Goal: Task Accomplishment & Management: Use online tool/utility

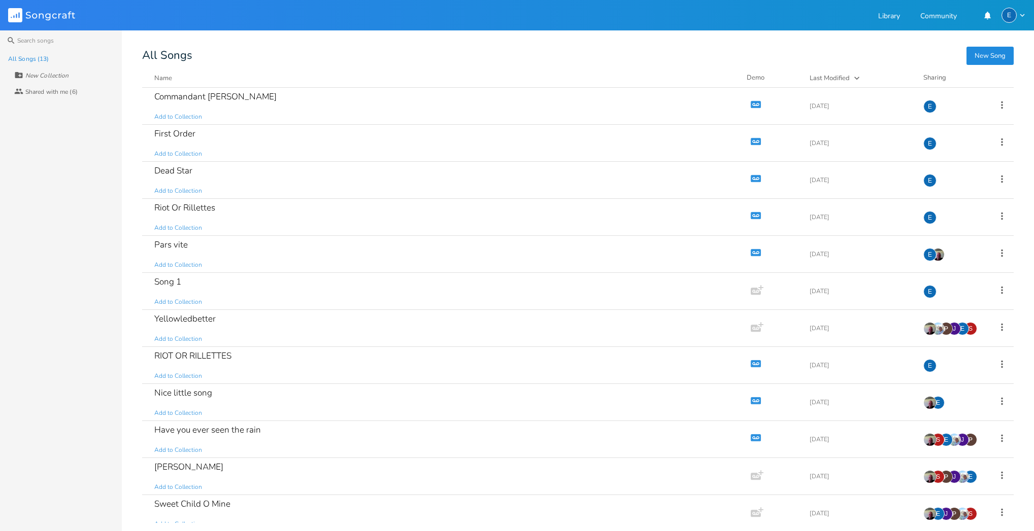
click at [751, 140] on icon "button" at bounding box center [755, 142] width 9 height 6
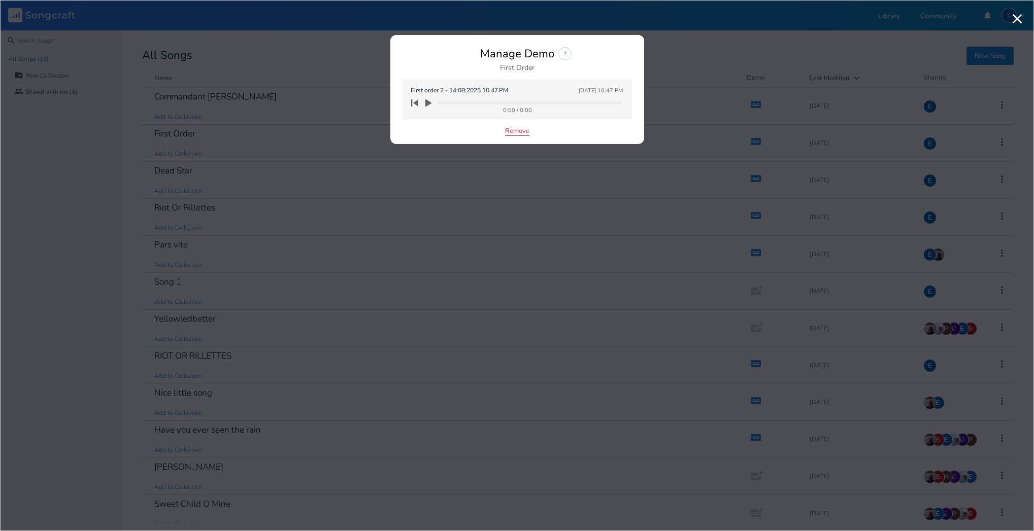
click at [507, 128] on button "Remove" at bounding box center [517, 131] width 24 height 9
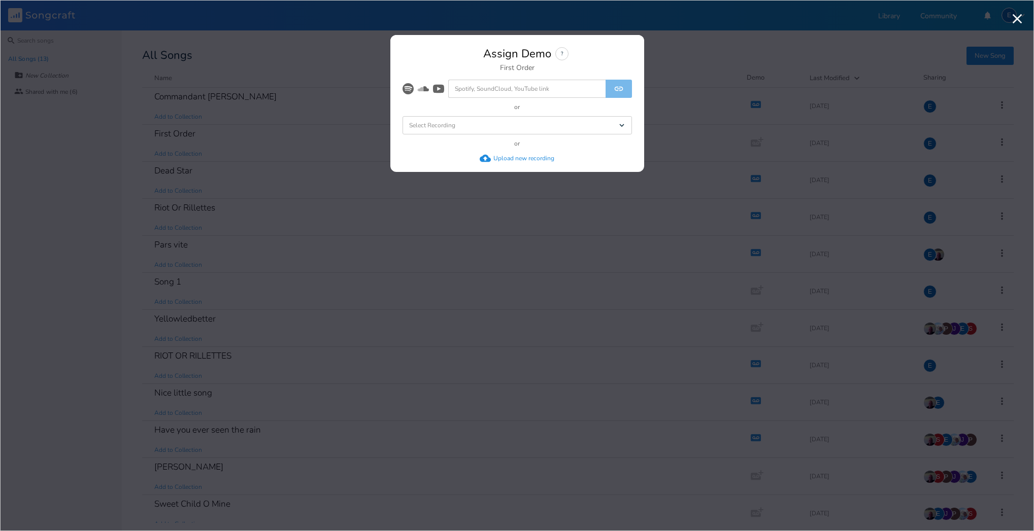
click at [501, 154] on div "Upload new recording" at bounding box center [523, 158] width 61 height 8
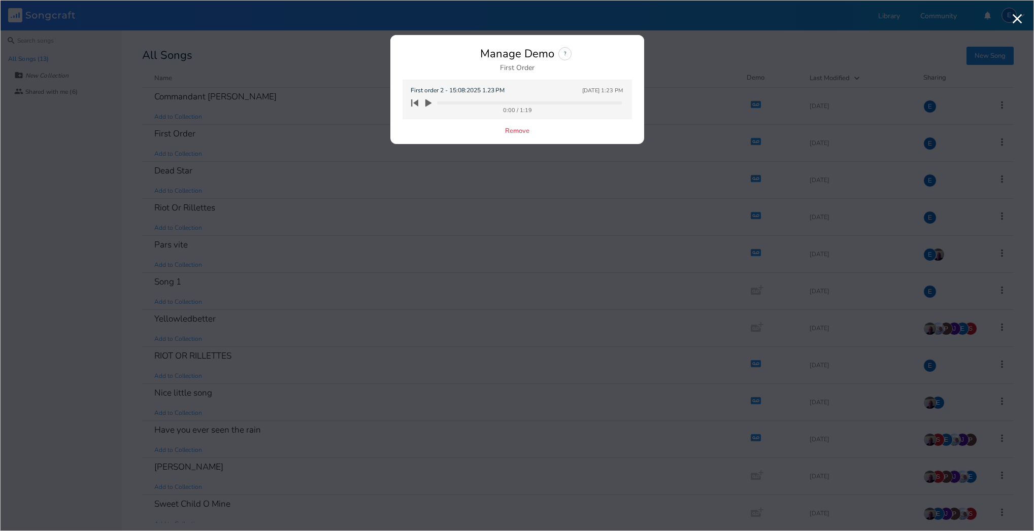
click at [427, 102] on icon "button" at bounding box center [428, 103] width 6 height 8
click at [519, 132] on button "Remove" at bounding box center [517, 131] width 24 height 9
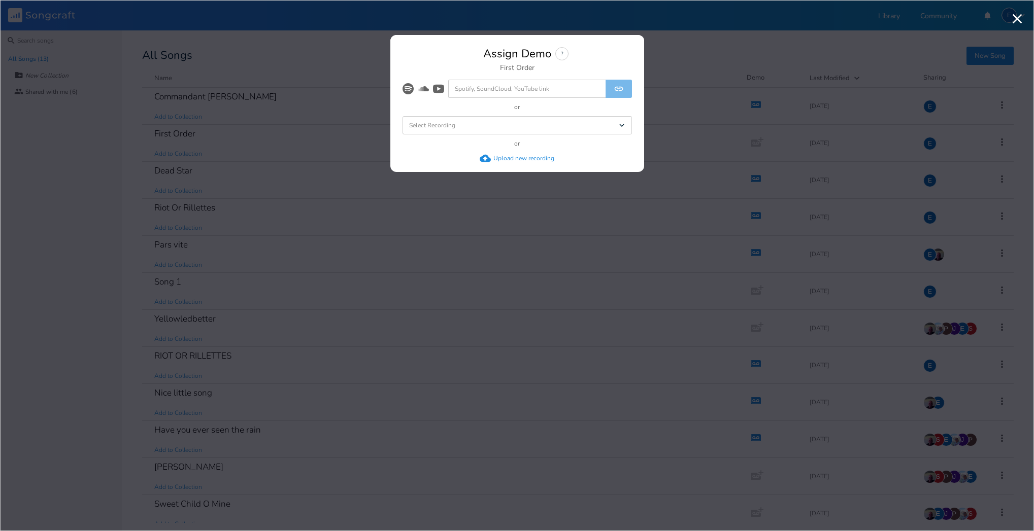
click at [516, 160] on div "Upload new recording" at bounding box center [523, 158] width 61 height 8
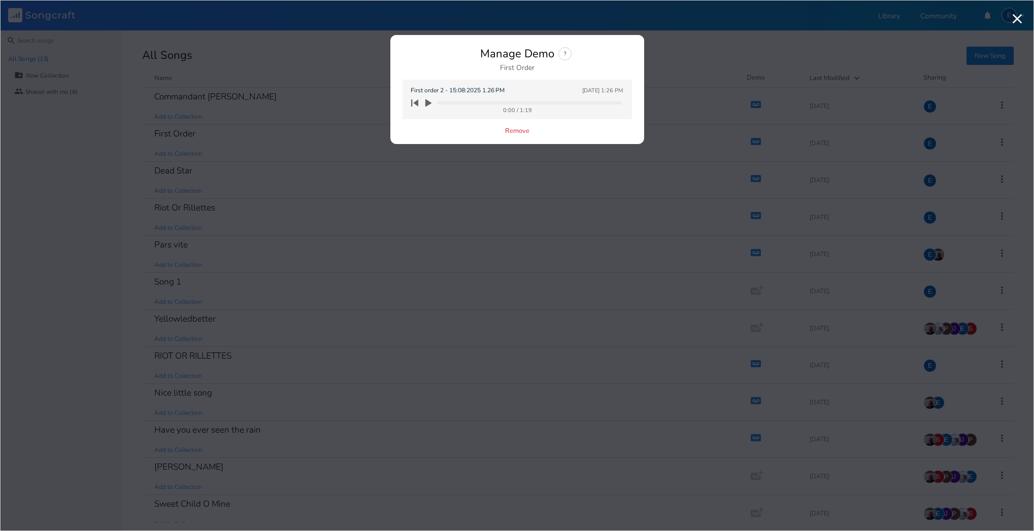
click at [425, 101] on icon "button" at bounding box center [428, 102] width 9 height 9
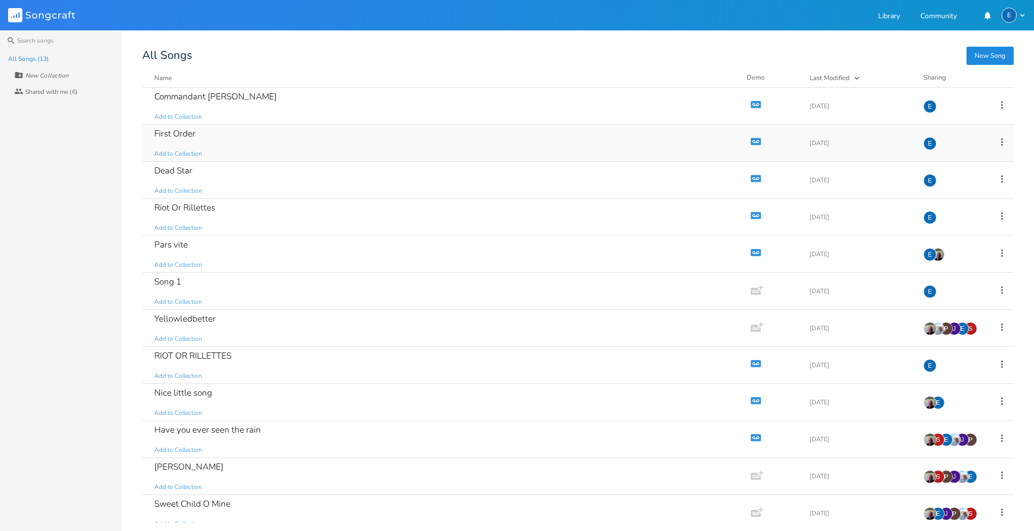
click at [751, 141] on icon "button" at bounding box center [755, 142] width 9 height 6
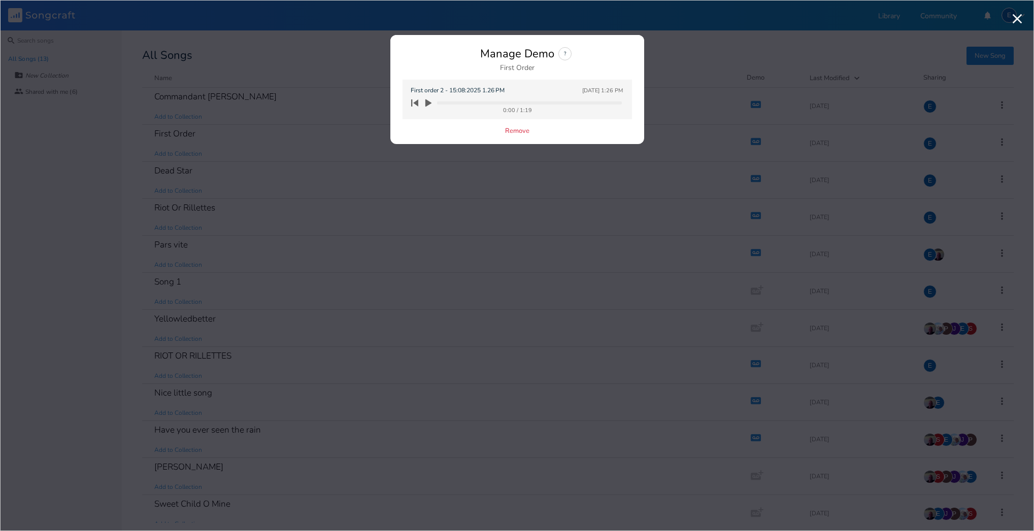
click at [427, 102] on icon "button" at bounding box center [428, 103] width 6 height 8
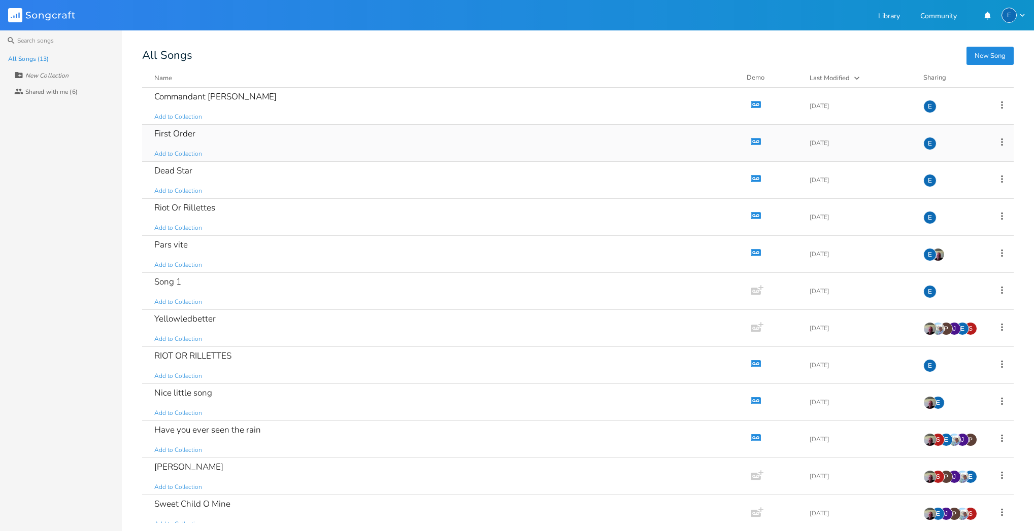
click at [750, 139] on icon "button" at bounding box center [755, 141] width 10 height 7
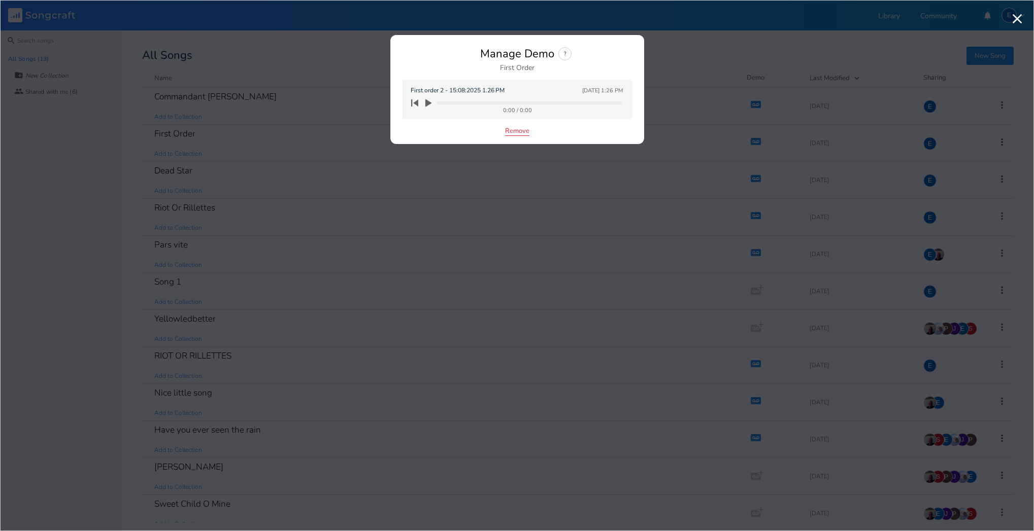
click at [517, 131] on button "Remove" at bounding box center [517, 131] width 24 height 9
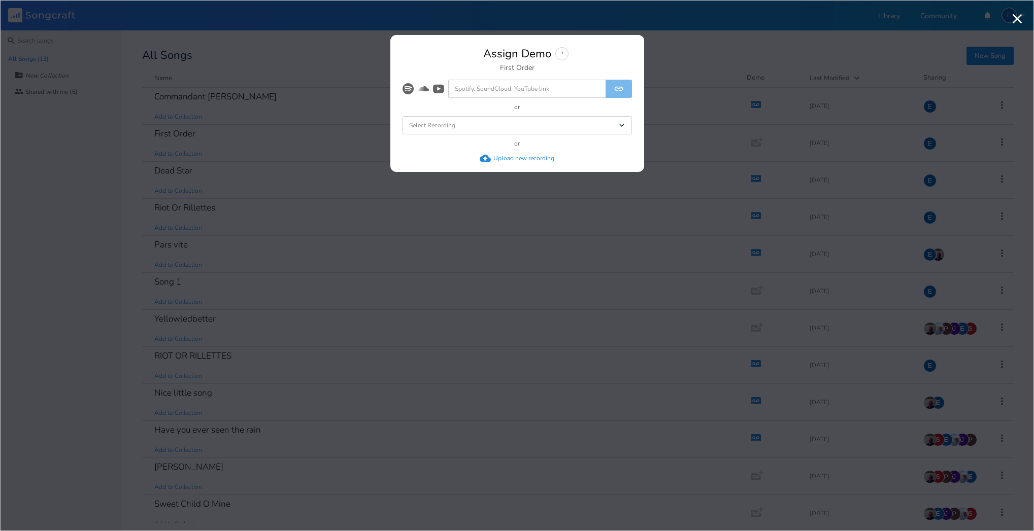
click at [515, 158] on div "Upload new recording" at bounding box center [523, 158] width 61 height 8
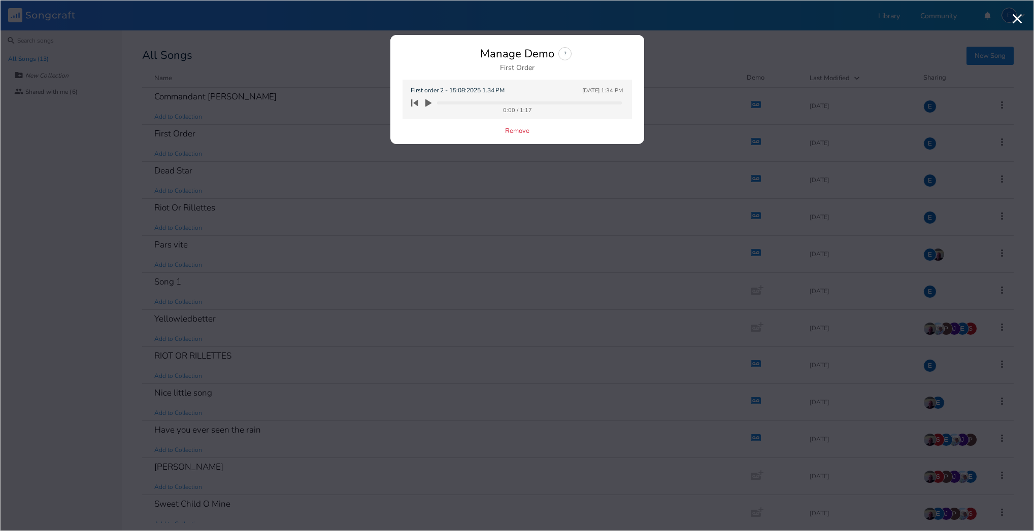
click at [427, 101] on icon "button" at bounding box center [428, 103] width 6 height 8
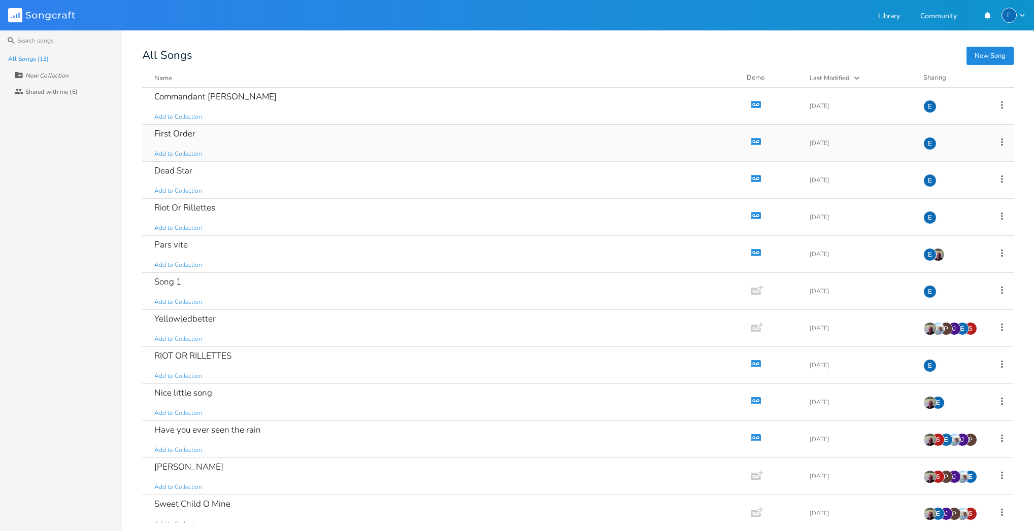
click at [751, 141] on icon "button" at bounding box center [755, 142] width 9 height 6
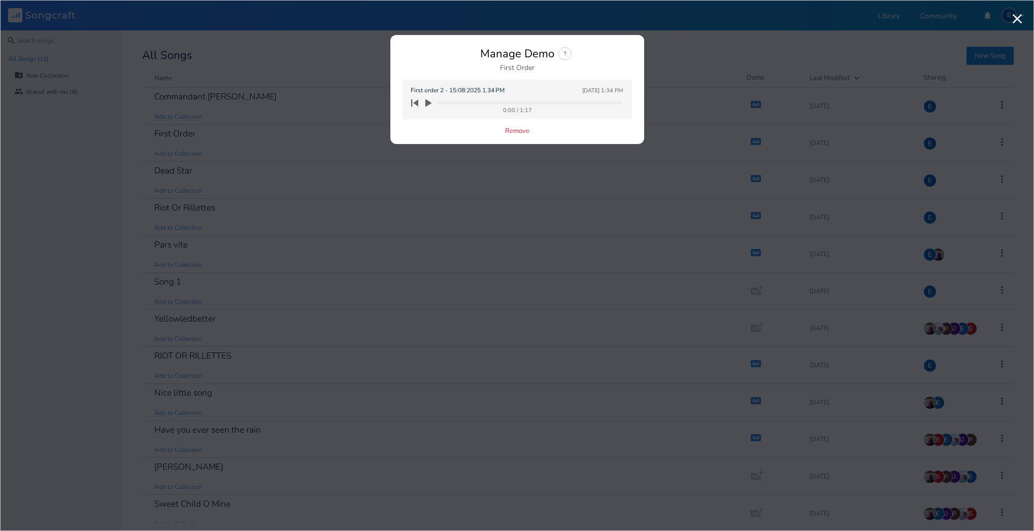
click at [427, 102] on icon "button" at bounding box center [428, 103] width 6 height 8
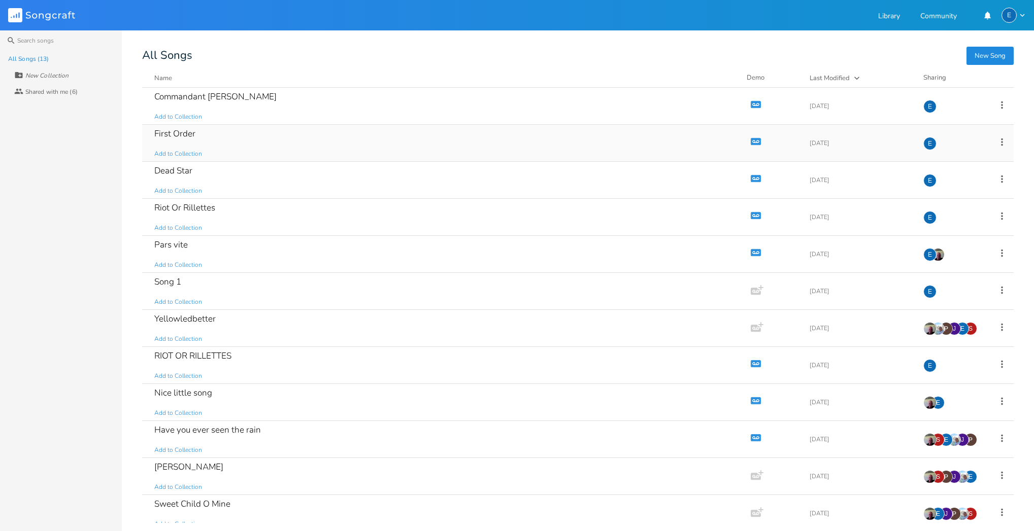
click at [750, 141] on icon "Demo" at bounding box center [755, 141] width 10 height 10
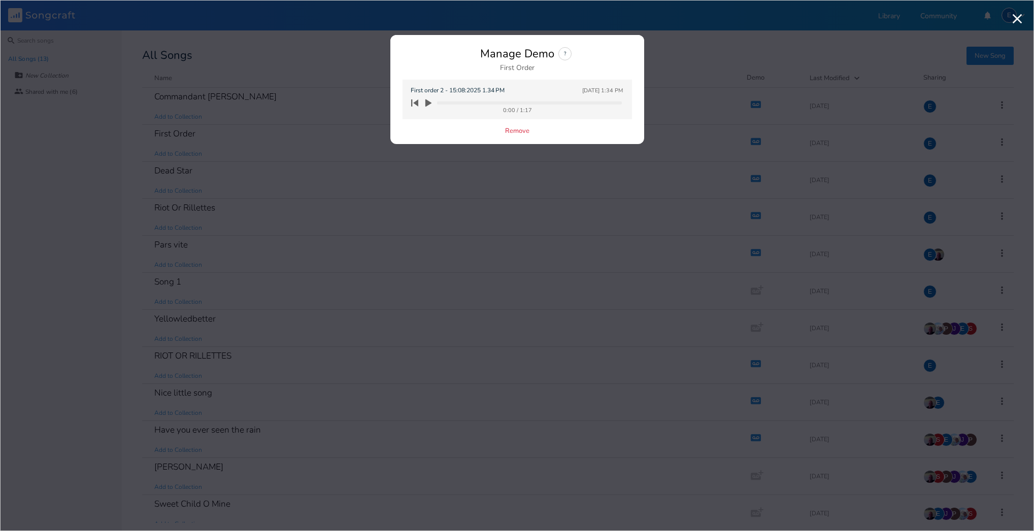
click at [428, 103] on icon "button" at bounding box center [428, 103] width 6 height 8
